Goal: Information Seeking & Learning: Learn about a topic

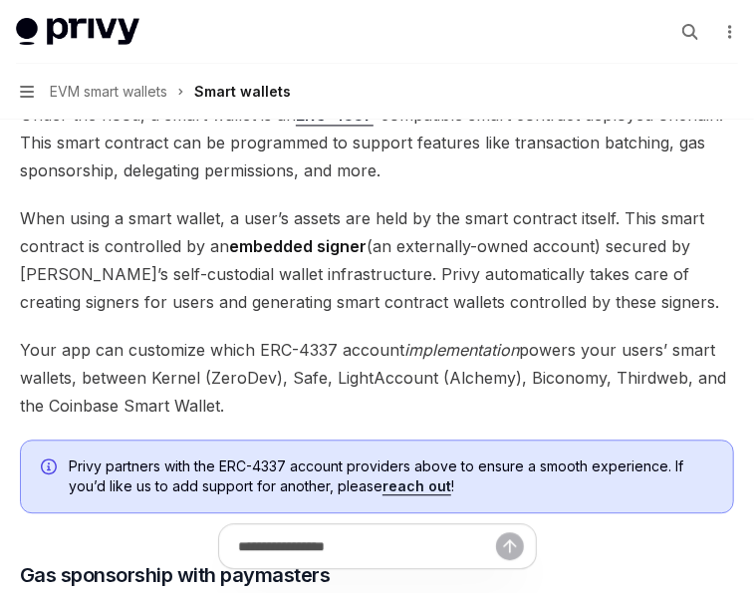
scroll to position [1204, 0]
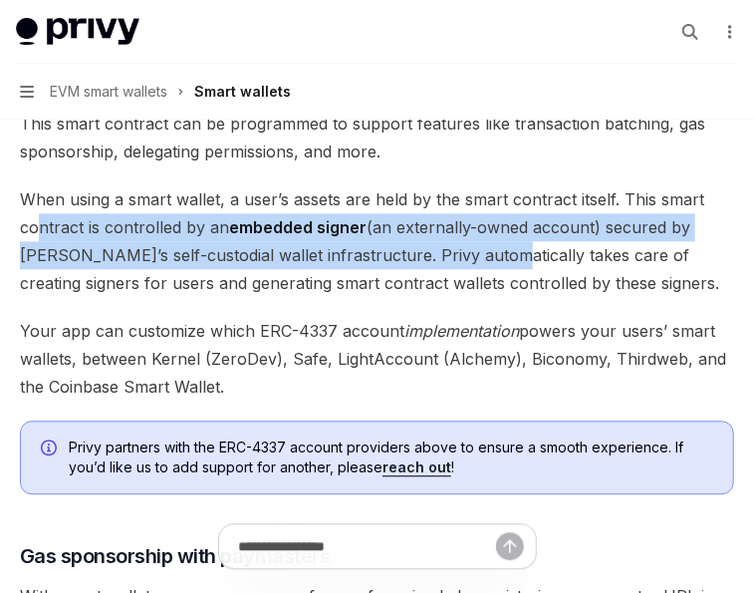
drag, startPoint x: 43, startPoint y: 225, endPoint x: 476, endPoint y: 253, distance: 434.2
click at [476, 253] on span "When using a smart wallet, a user’s assets are held by the smart contract itsel…" at bounding box center [377, 241] width 714 height 112
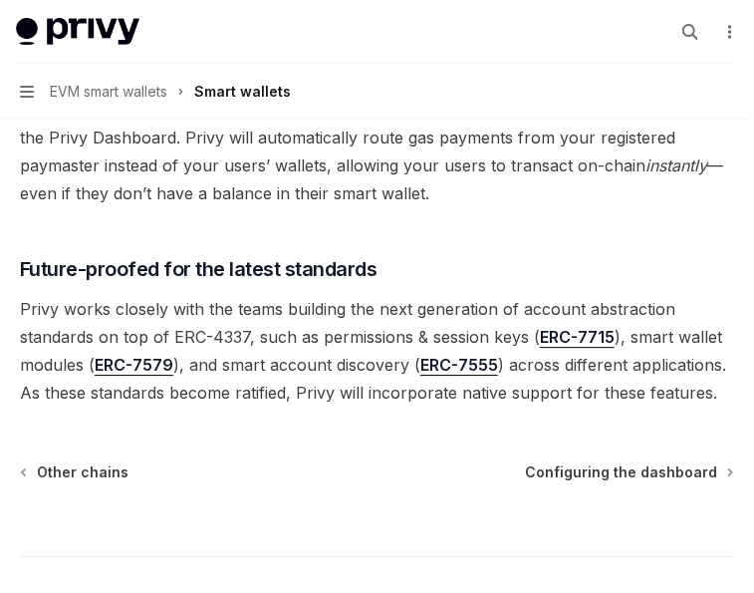
scroll to position [1696, 0]
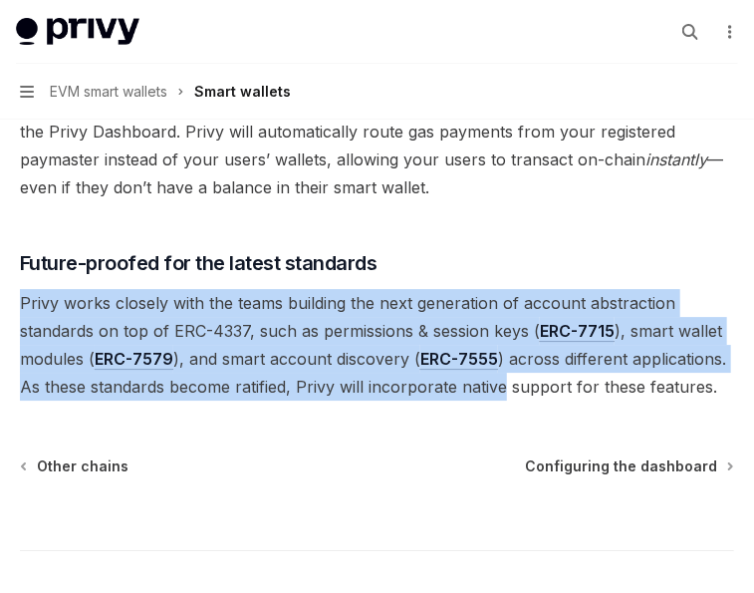
drag, startPoint x: 23, startPoint y: 301, endPoint x: 507, endPoint y: 397, distance: 493.7
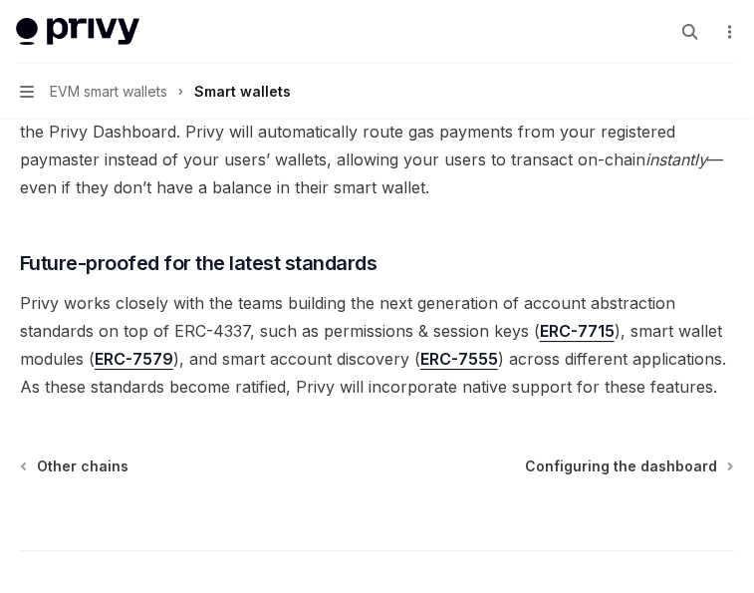
click at [507, 390] on span "Privy works closely with the teams building the next generation of account abst…" at bounding box center [377, 345] width 714 height 112
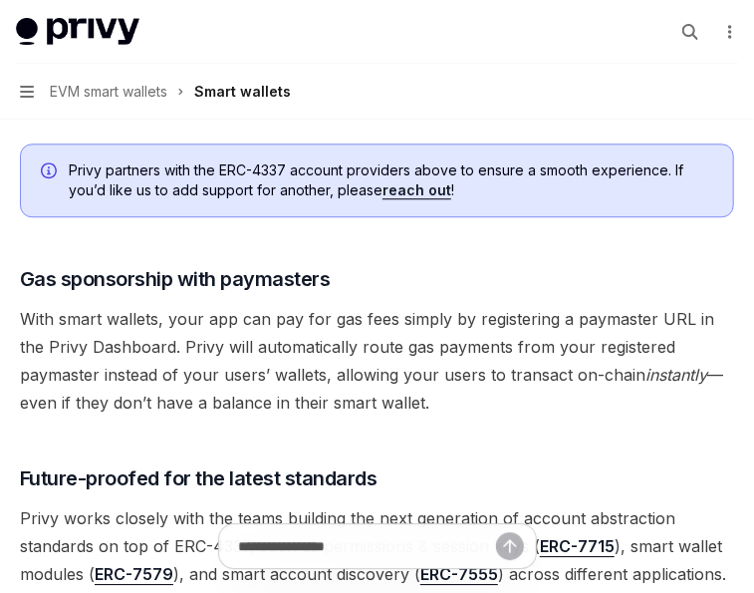
scroll to position [1461, 0]
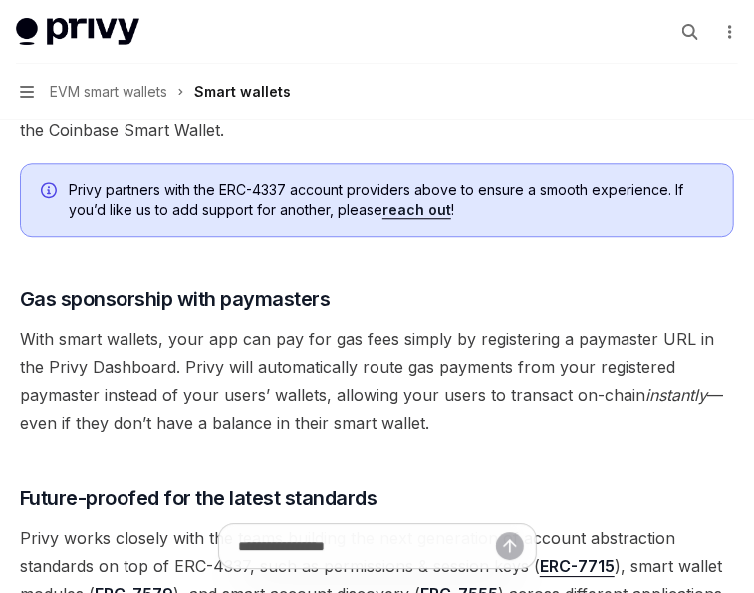
click at [370, 128] on span "Your app can customize which ERC-4337 account implementation powers your users’…" at bounding box center [377, 102] width 714 height 84
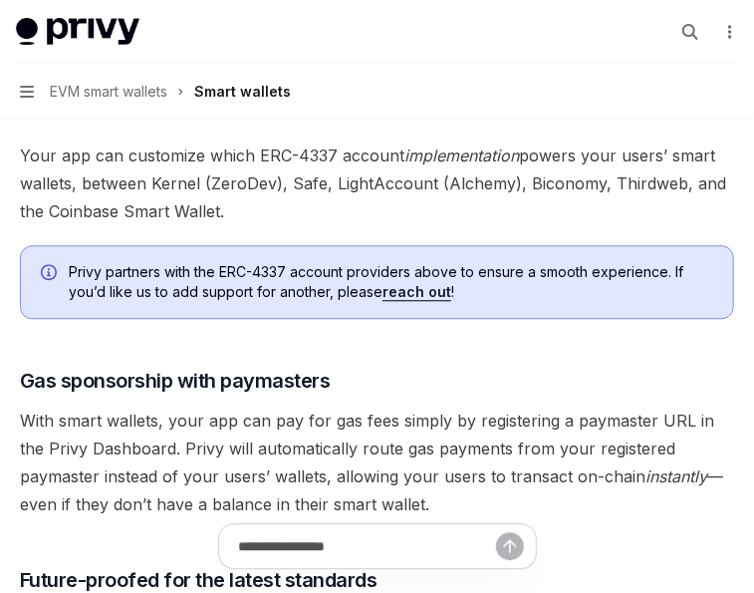
scroll to position [1377, 0]
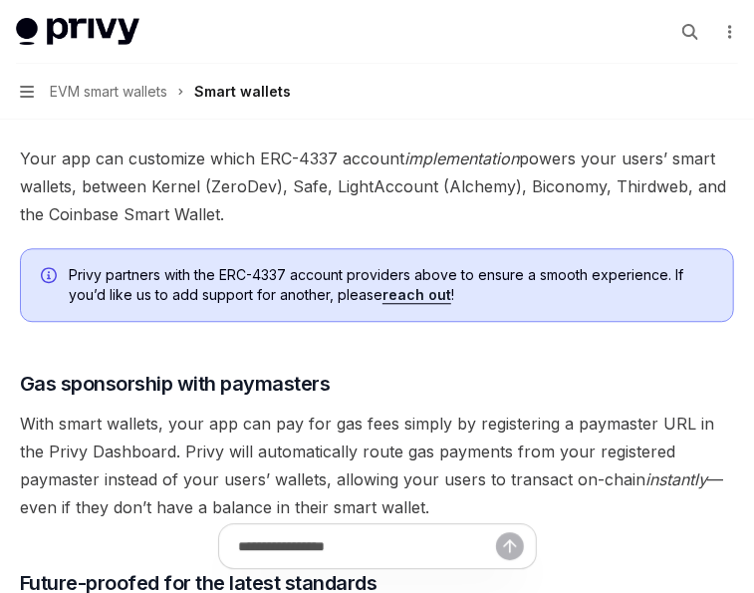
drag, startPoint x: 502, startPoint y: 157, endPoint x: 642, endPoint y: 183, distance: 142.8
click at [642, 183] on span "Your app can customize which ERC-4337 account implementation powers your users’…" at bounding box center [377, 186] width 714 height 84
drag, startPoint x: 212, startPoint y: 191, endPoint x: 354, endPoint y: 209, distance: 142.6
click at [352, 209] on span "Your app can customize which ERC-4337 account implementation powers your users’…" at bounding box center [377, 186] width 714 height 84
click at [355, 209] on span "Your app can customize which ERC-4337 account implementation powers your users’…" at bounding box center [377, 186] width 714 height 84
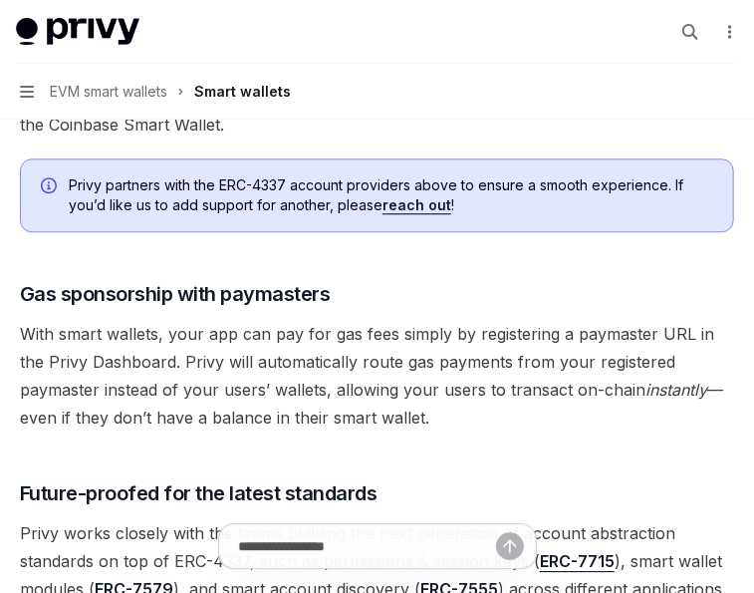
scroll to position [1399, 0]
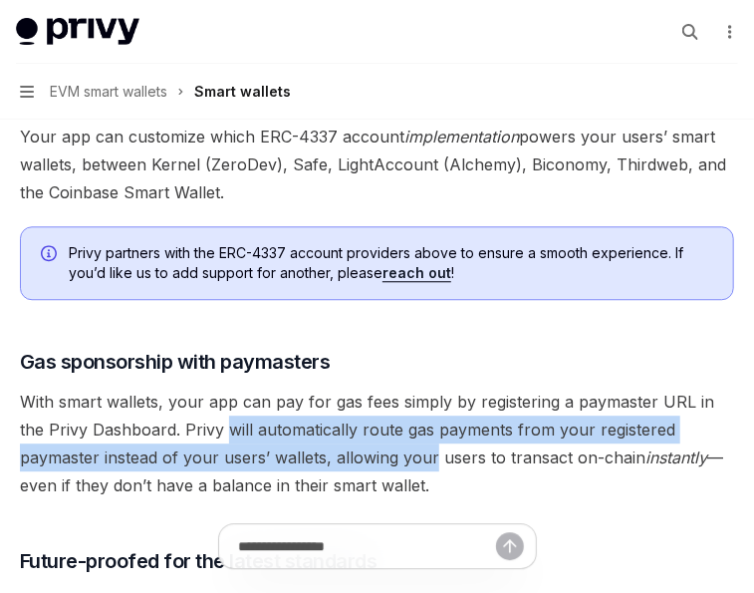
drag, startPoint x: 204, startPoint y: 422, endPoint x: 350, endPoint y: 465, distance: 151.6
click at [350, 465] on span "With smart wallets, your app can pay for gas fees simply by registering a payma…" at bounding box center [377, 443] width 714 height 112
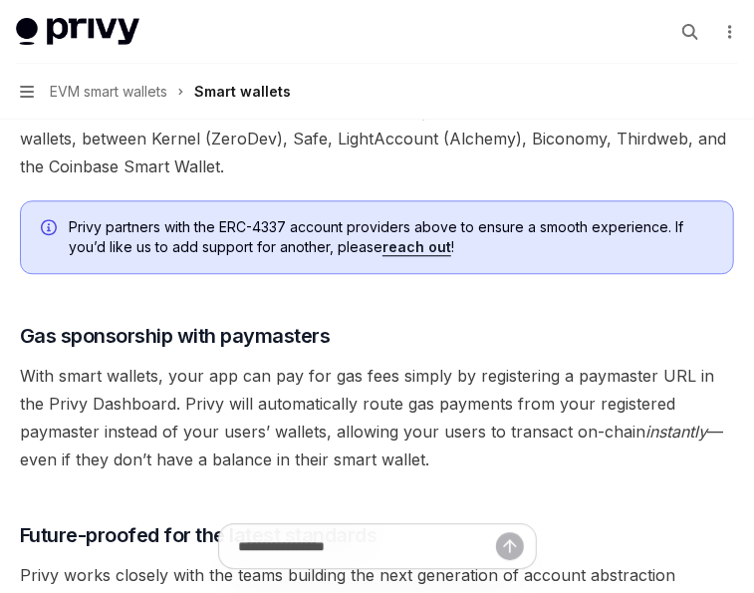
scroll to position [1426, 0]
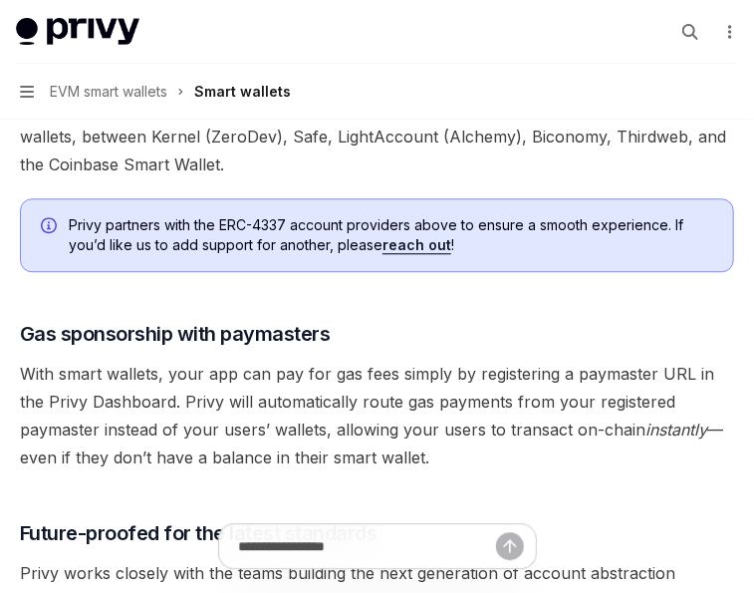
click at [28, 398] on span "With smart wallets, your app can pay for gas fees simply by registering a payma…" at bounding box center [377, 416] width 714 height 112
drag, startPoint x: 95, startPoint y: 381, endPoint x: 384, endPoint y: 448, distance: 296.7
click at [384, 448] on span "With smart wallets, your app can pay for gas fees simply by registering a payma…" at bounding box center [377, 416] width 714 height 112
drag, startPoint x: 149, startPoint y: 397, endPoint x: 389, endPoint y: 448, distance: 245.4
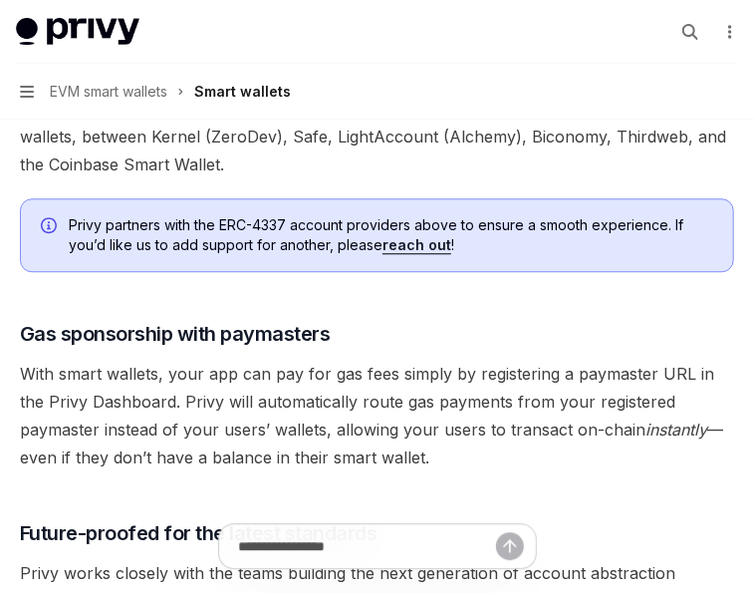
click at [389, 448] on span "With smart wallets, your app can pay for gas fees simply by registering a payma…" at bounding box center [377, 416] width 714 height 112
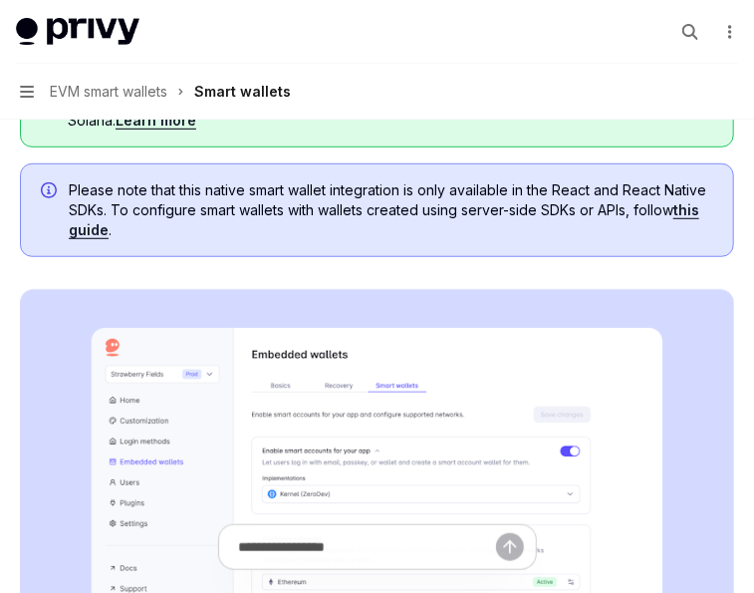
scroll to position [0, 0]
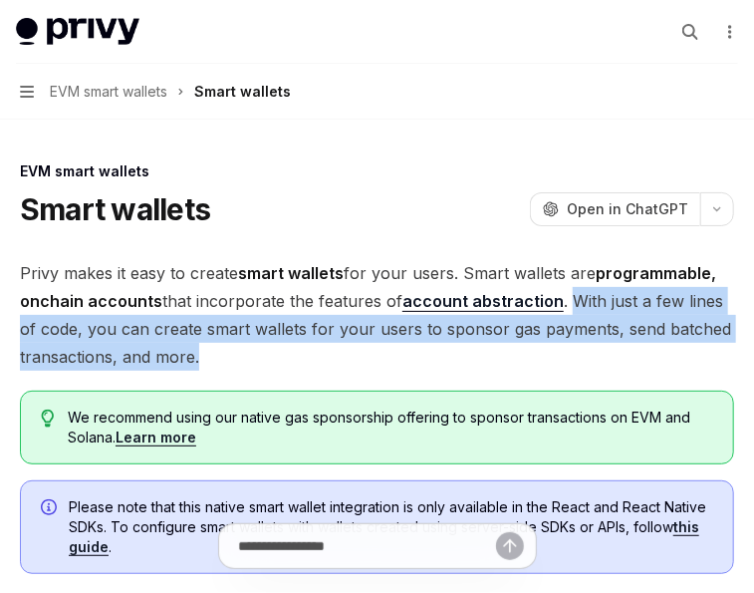
drag, startPoint x: 566, startPoint y: 299, endPoint x: 614, endPoint y: 347, distance: 67.6
click at [614, 347] on span "Privy makes it easy to create smart wallets for your users. Smart wallets are p…" at bounding box center [377, 315] width 714 height 112
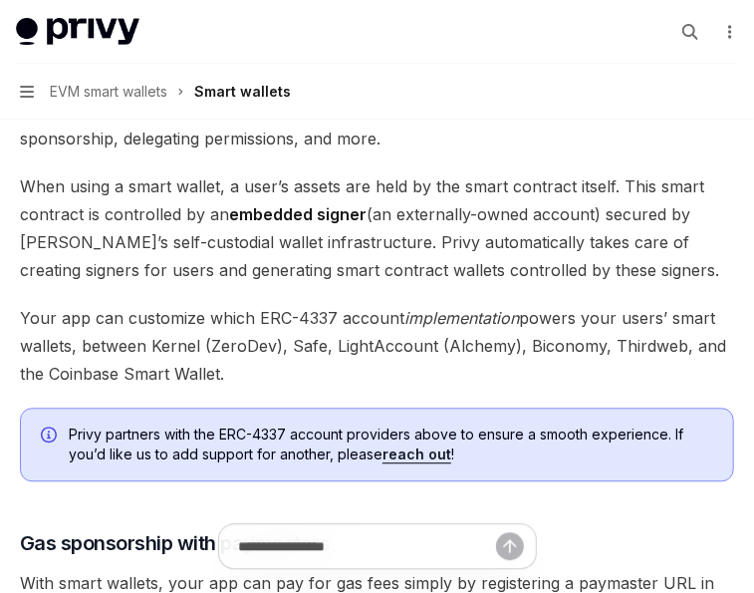
scroll to position [929, 0]
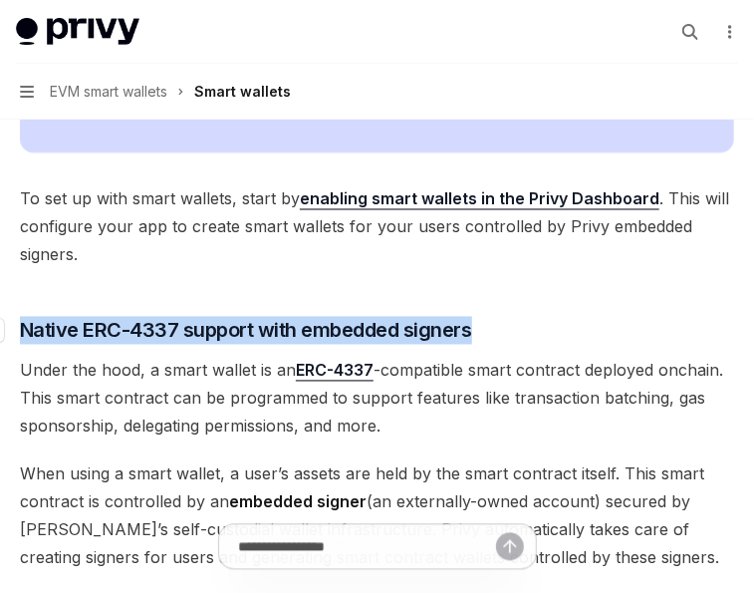
drag, startPoint x: 580, startPoint y: 327, endPoint x: 4, endPoint y: 329, distance: 575.8
click at [95, 287] on div "Privy makes it easy to create smart wallets for your users. Smart wallets are p…" at bounding box center [377, 249] width 714 height 1838
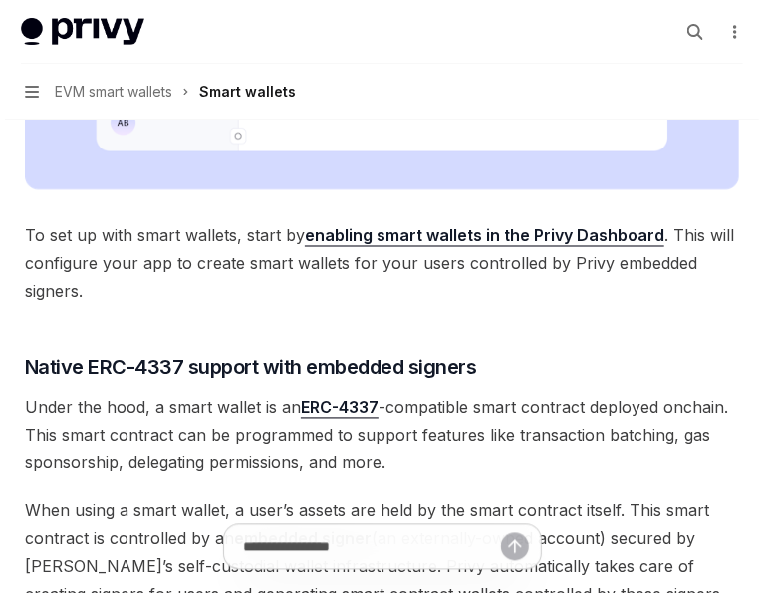
scroll to position [891, 0]
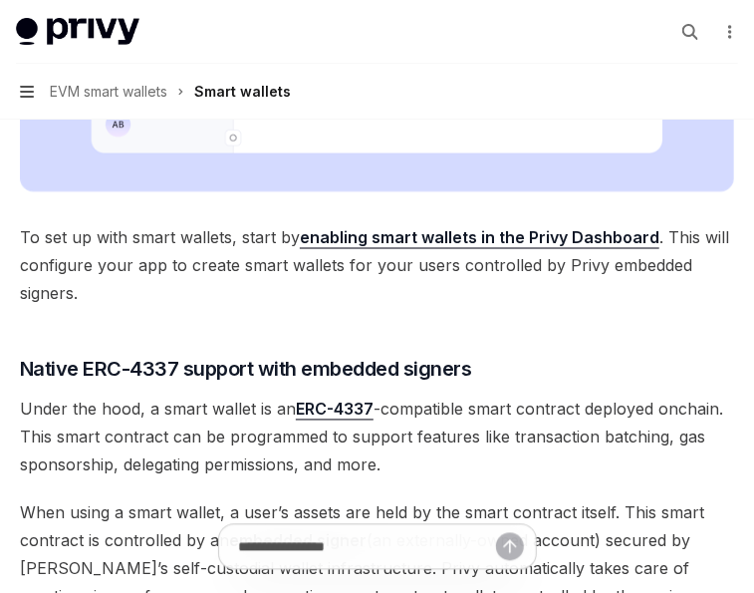
click at [20, 95] on icon "button" at bounding box center [27, 92] width 14 height 16
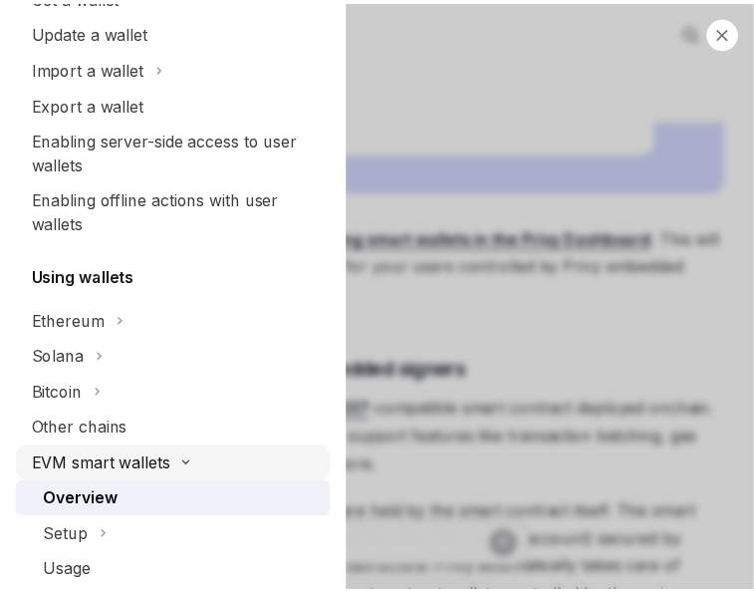
scroll to position [387, 0]
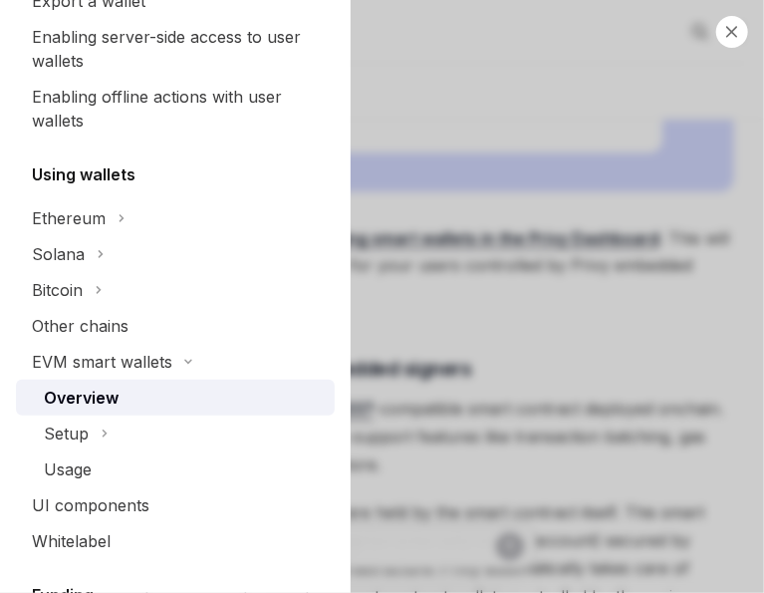
click at [585, 307] on div "Close navigation Wallets Wallets overview Chain support Embedded wallets Create…" at bounding box center [382, 296] width 764 height 593
type textarea "*"
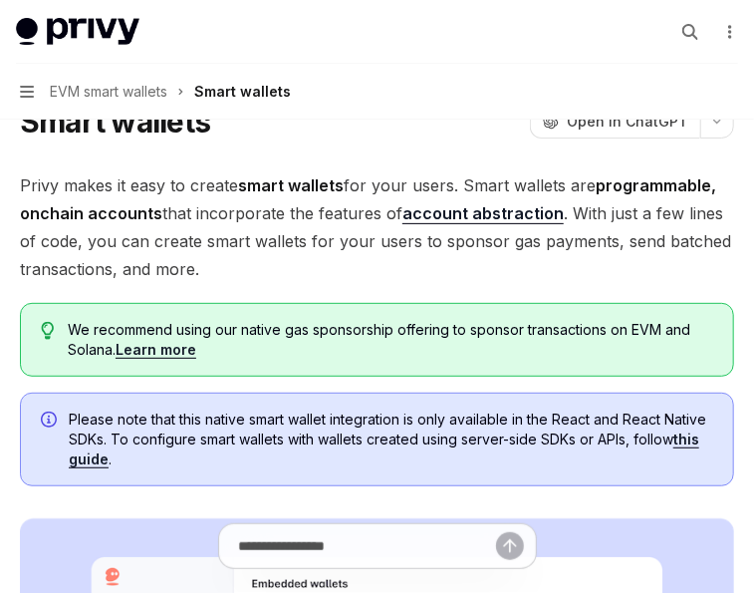
scroll to position [0, 0]
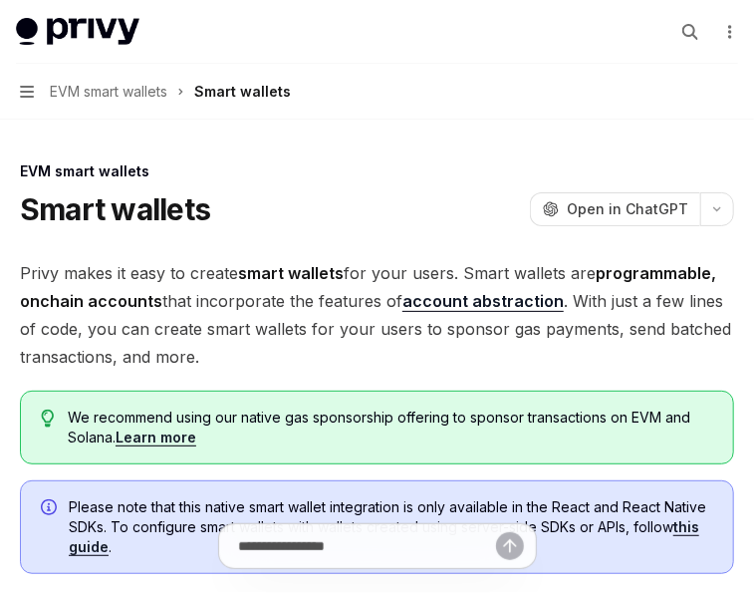
click at [387, 212] on div "Smart wallets OpenAI Open in ChatGPT" at bounding box center [377, 209] width 714 height 36
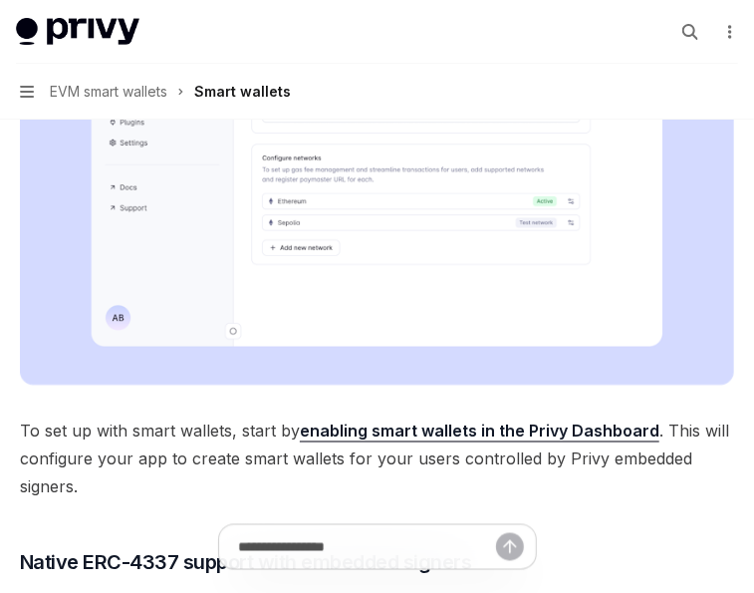
scroll to position [695, 0]
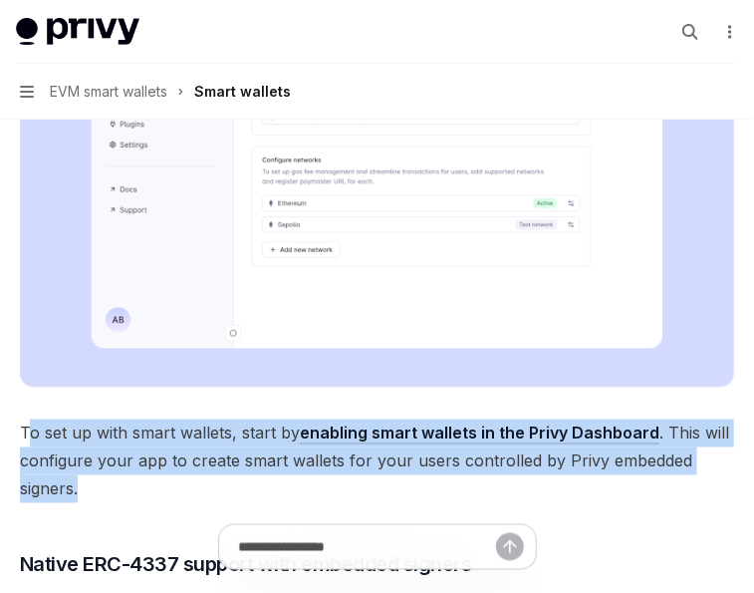
drag, startPoint x: 26, startPoint y: 432, endPoint x: 131, endPoint y: 475, distance: 113.9
click at [131, 475] on span "To set up with smart wallets, start by enabling smart wallets in the Privy Dash…" at bounding box center [377, 461] width 714 height 84
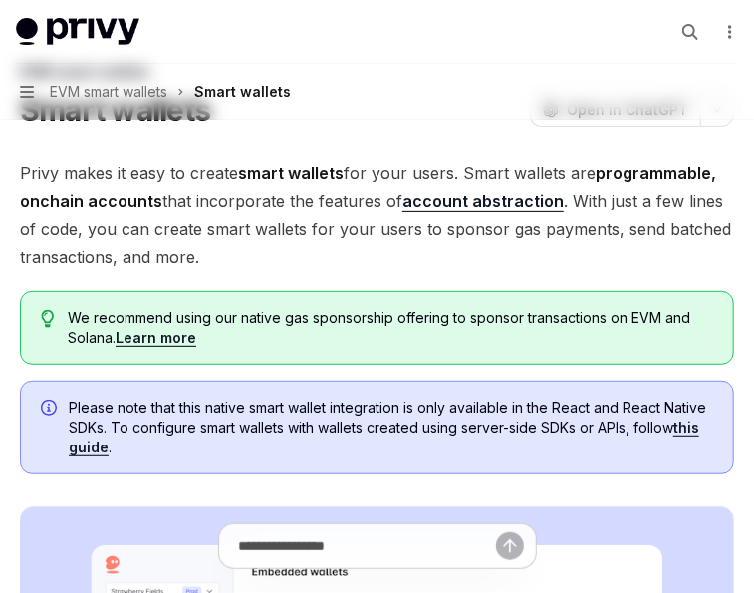
scroll to position [0, 0]
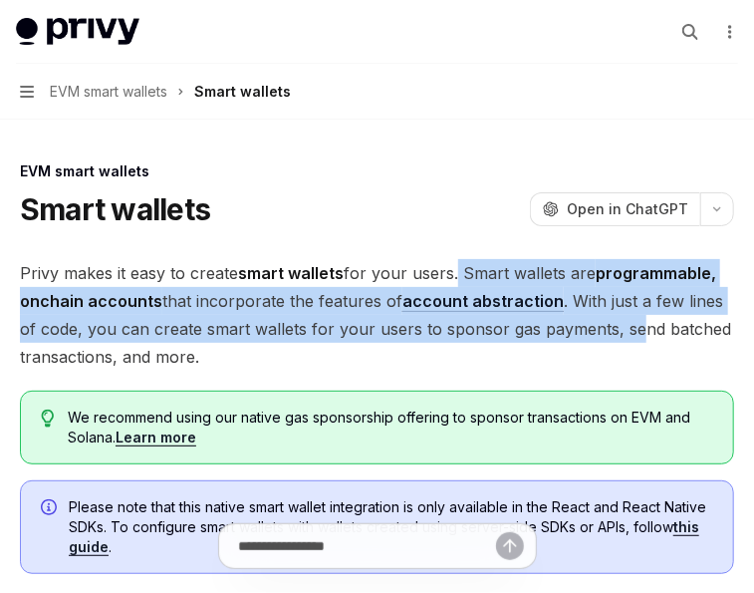
drag, startPoint x: 475, startPoint y: 279, endPoint x: 615, endPoint y: 326, distance: 147.1
click at [615, 326] on span "Privy makes it easy to create smart wallets for your users. Smart wallets are p…" at bounding box center [377, 315] width 714 height 112
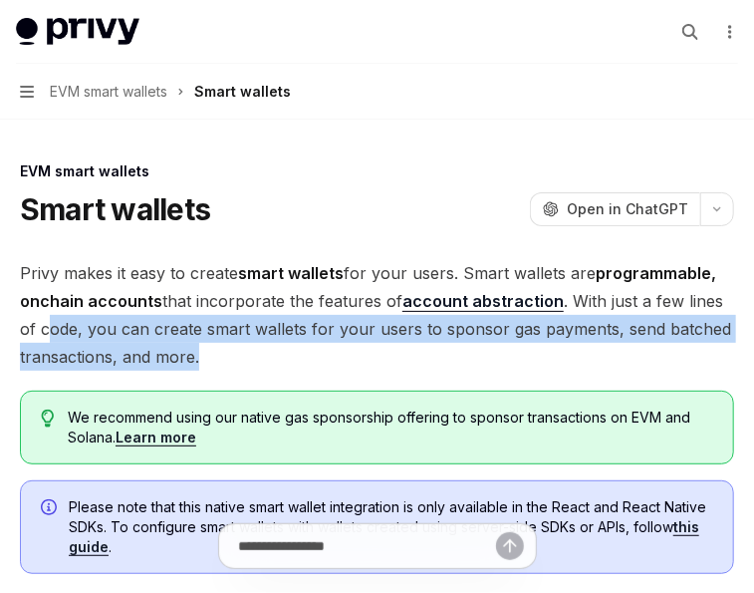
drag, startPoint x: 36, startPoint y: 332, endPoint x: 271, endPoint y: 351, distance: 235.8
click at [268, 350] on span "Privy makes it easy to create smart wallets for your users. Smart wallets are p…" at bounding box center [377, 315] width 714 height 112
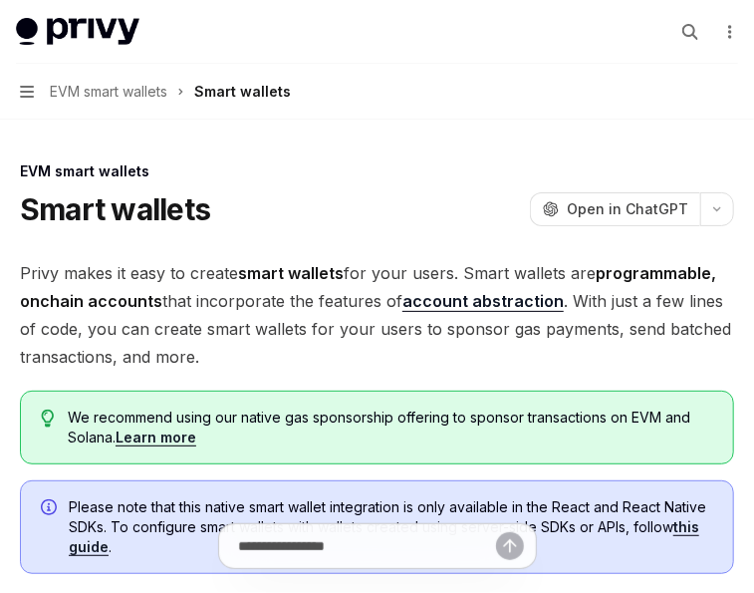
click at [272, 351] on span "Privy makes it easy to create smart wallets for your users. Smart wallets are p…" at bounding box center [377, 315] width 714 height 112
